Goal: Navigation & Orientation: Find specific page/section

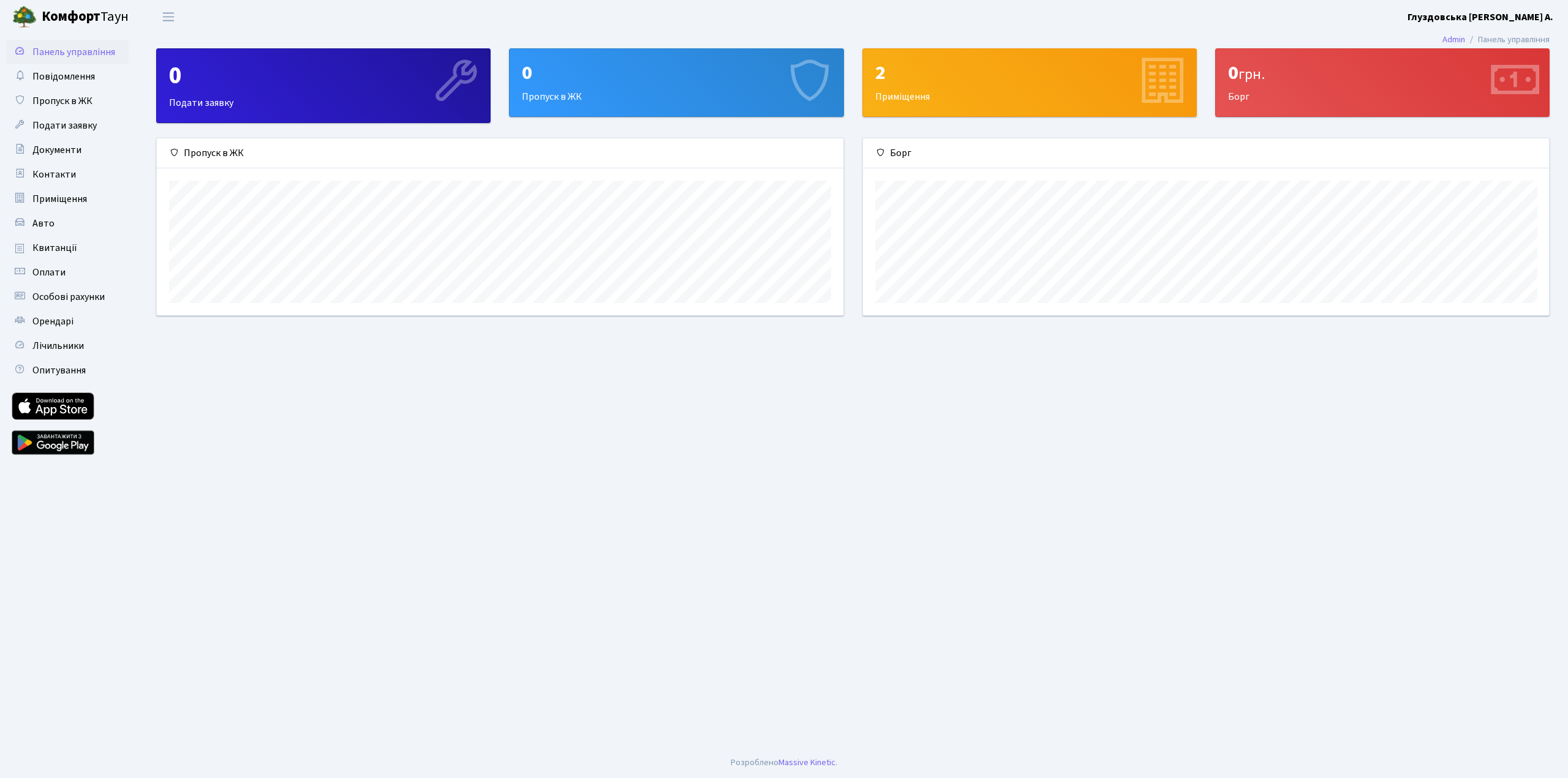
scroll to position [177, 686]
click at [951, 98] on div "2 Приміщення" at bounding box center [1030, 82] width 334 height 67
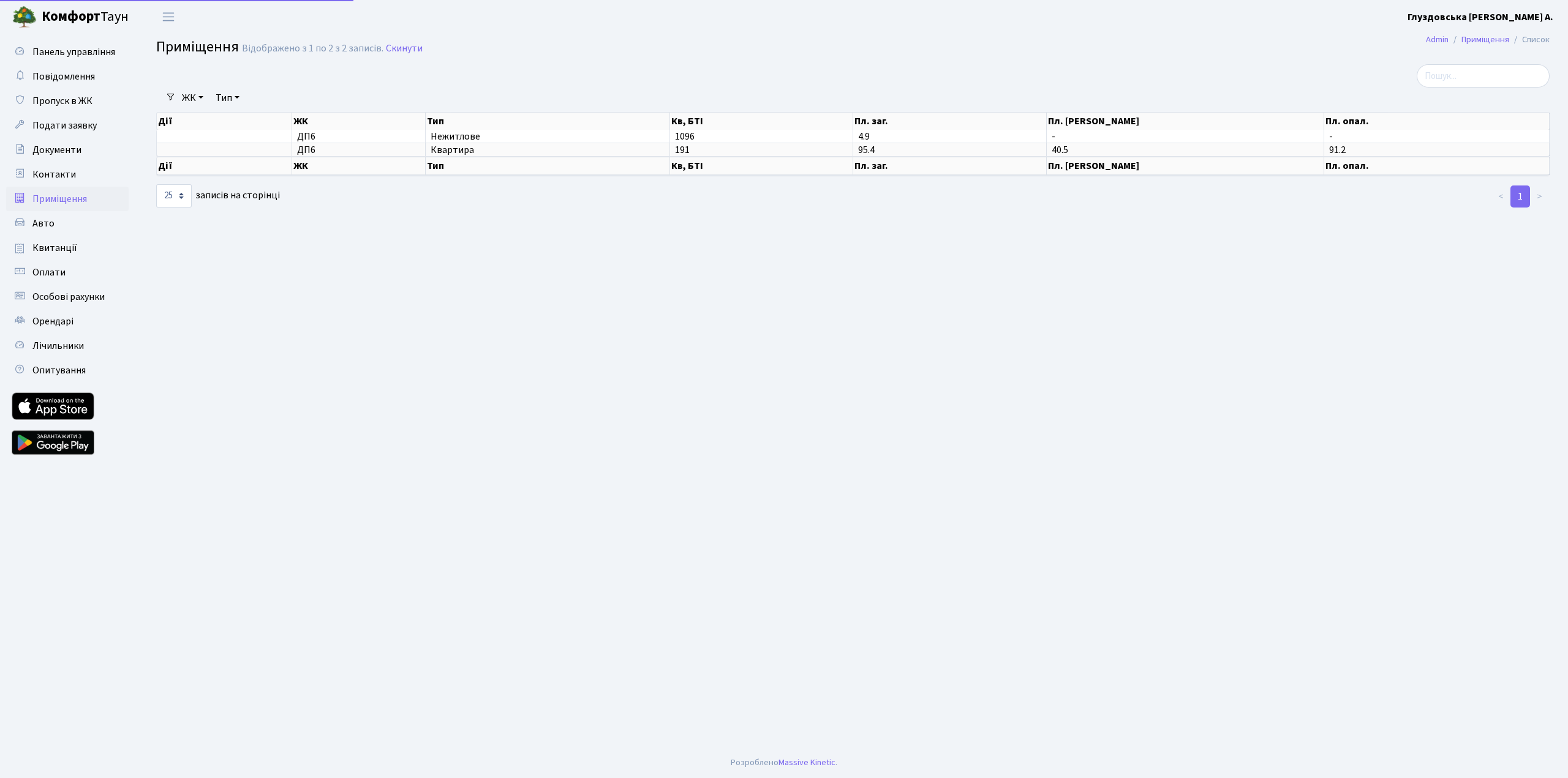
select select "25"
click at [54, 146] on span "Документи" at bounding box center [57, 150] width 49 height 14
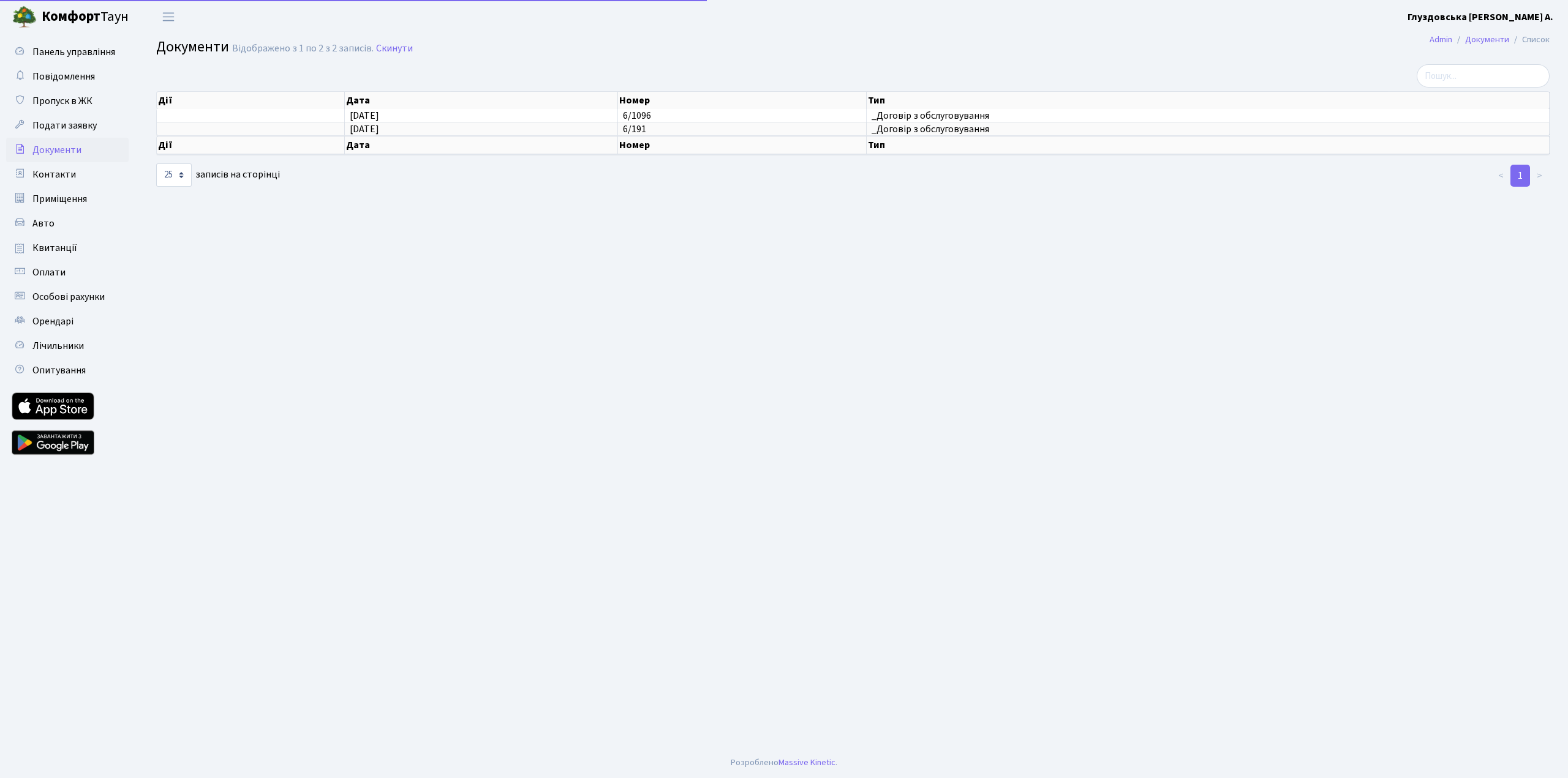
select select "25"
click at [56, 342] on span "Лічильники" at bounding box center [58, 346] width 52 height 14
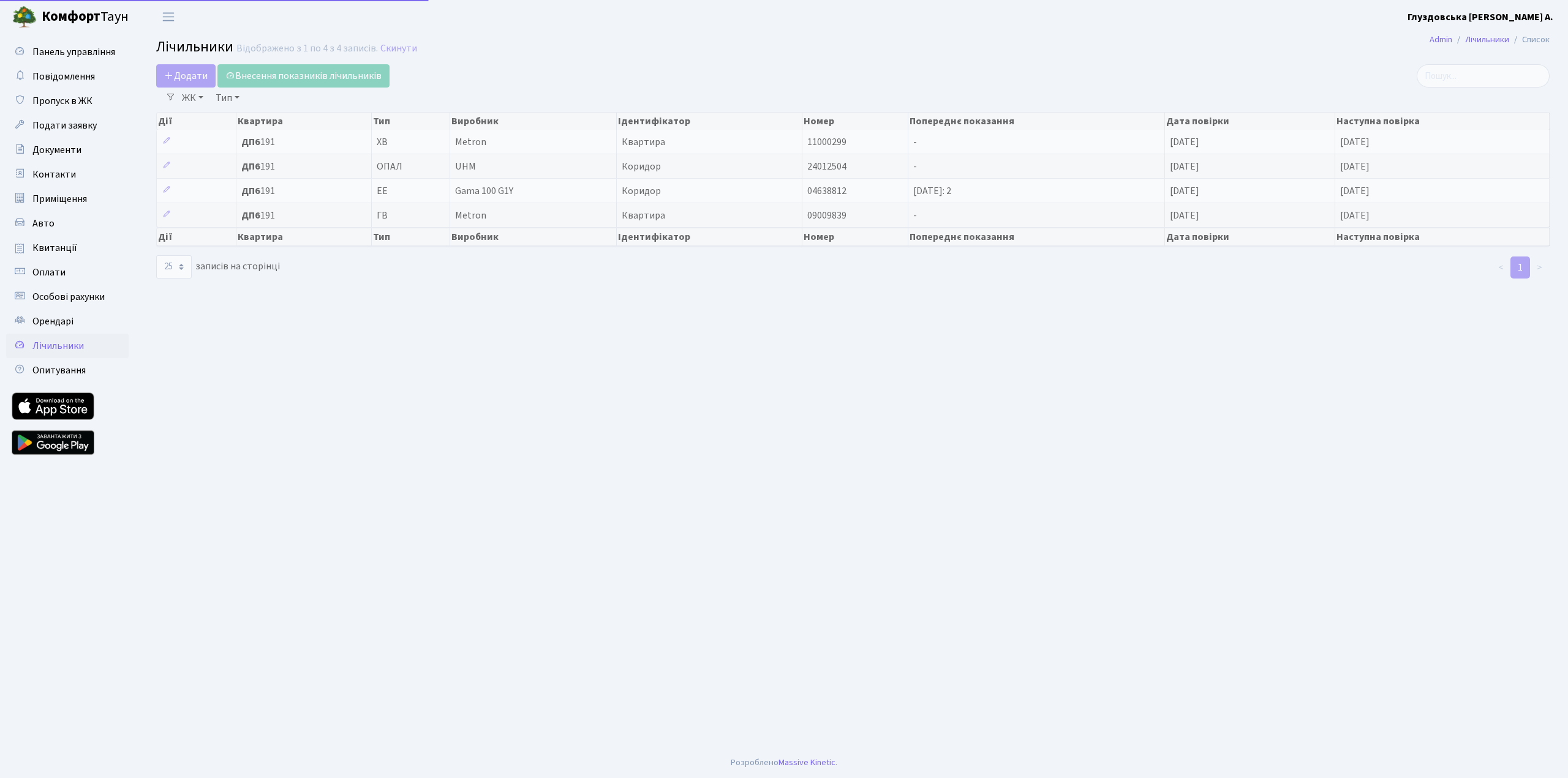
select select "25"
